Goal: Task Accomplishment & Management: Use online tool/utility

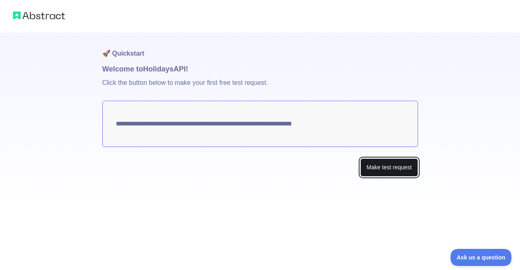
click at [379, 170] on button "Make test request" at bounding box center [388, 167] width 57 height 18
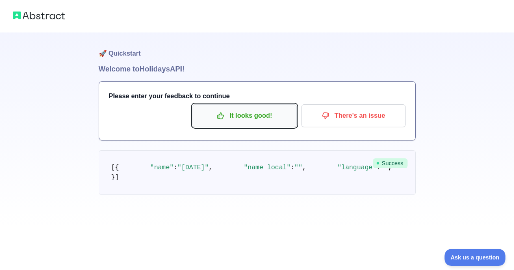
click at [237, 116] on p "It looks good!" at bounding box center [245, 116] width 92 height 14
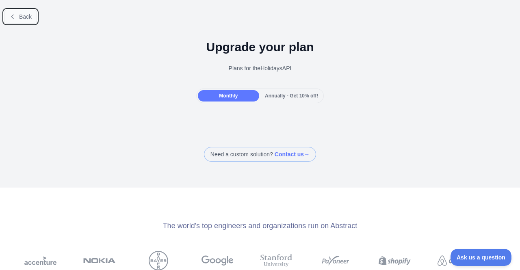
click at [13, 15] on icon at bounding box center [12, 16] width 6 height 6
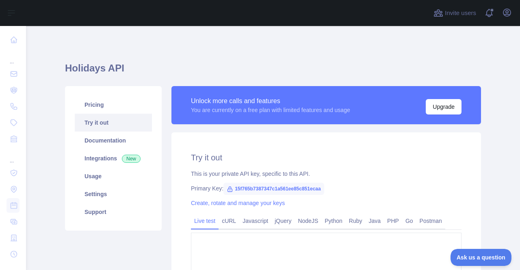
type textarea "**********"
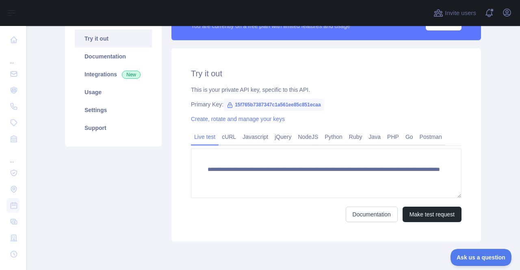
scroll to position [83, 0]
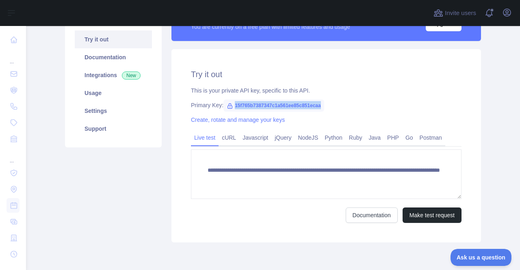
drag, startPoint x: 231, startPoint y: 104, endPoint x: 317, endPoint y: 105, distance: 85.7
click at [317, 105] on span "15f765b7387347c1a561ee85c851ecaa" at bounding box center [273, 106] width 101 height 12
copy span "15f765b7387347c1a561ee85c851ecaa"
click at [130, 72] on span "New" at bounding box center [131, 75] width 19 height 8
